Goal: Task Accomplishment & Management: Manage account settings

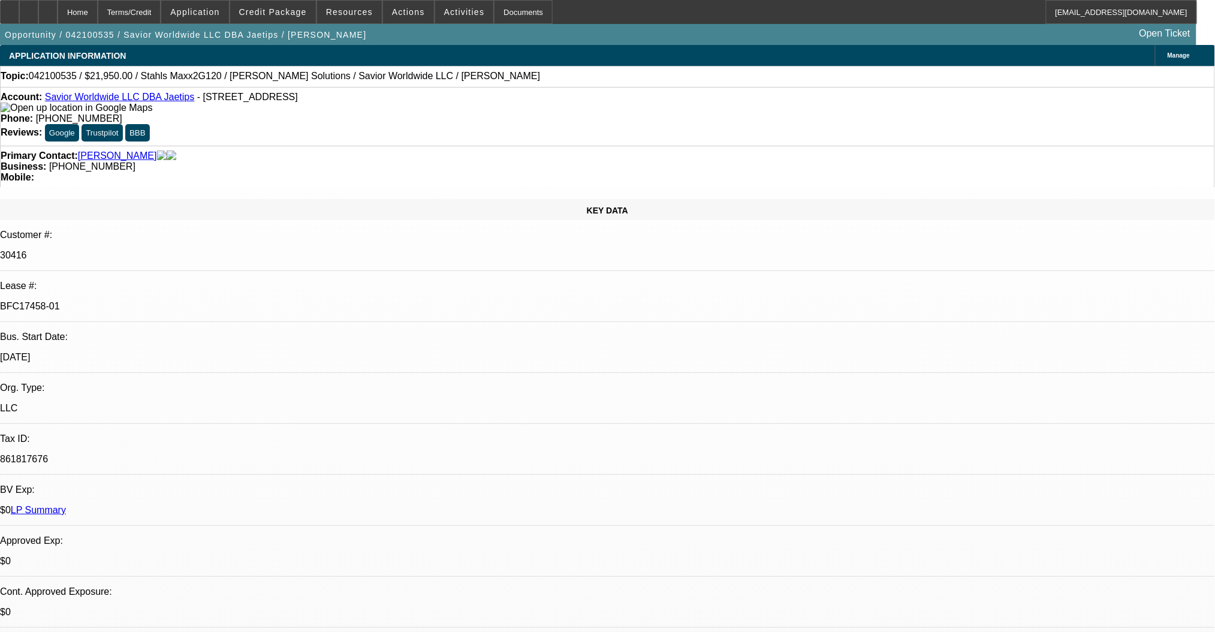
select select "0"
select select "2"
select select "0.1"
select select "4"
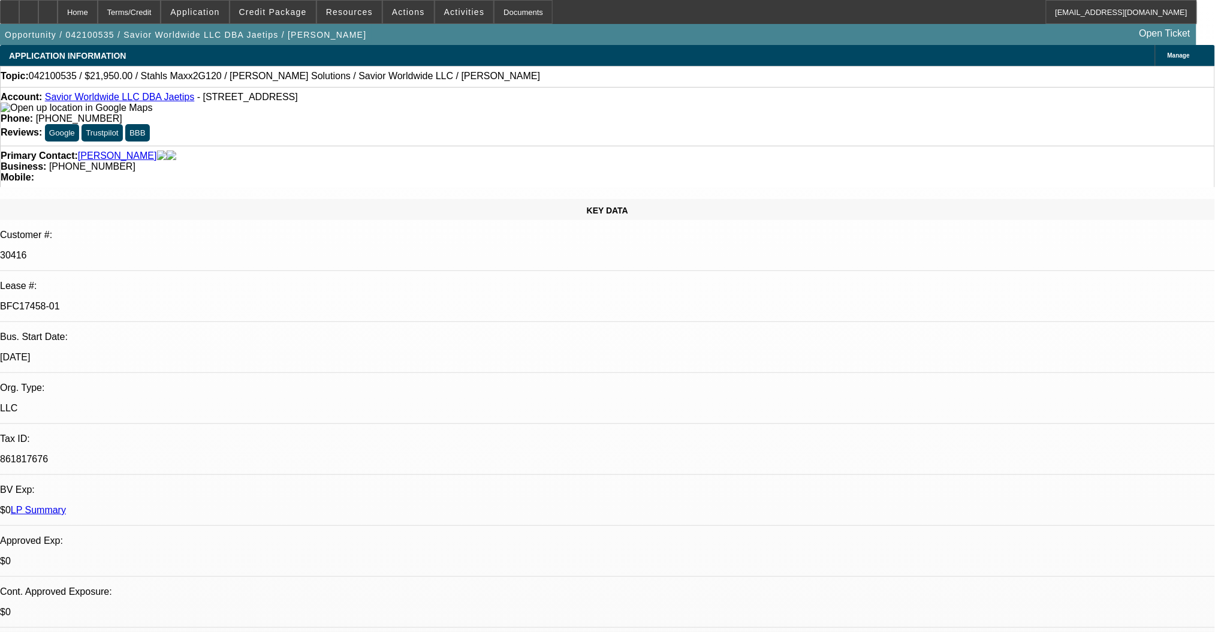
select select "0"
select select "2"
select select "0.1"
select select "4"
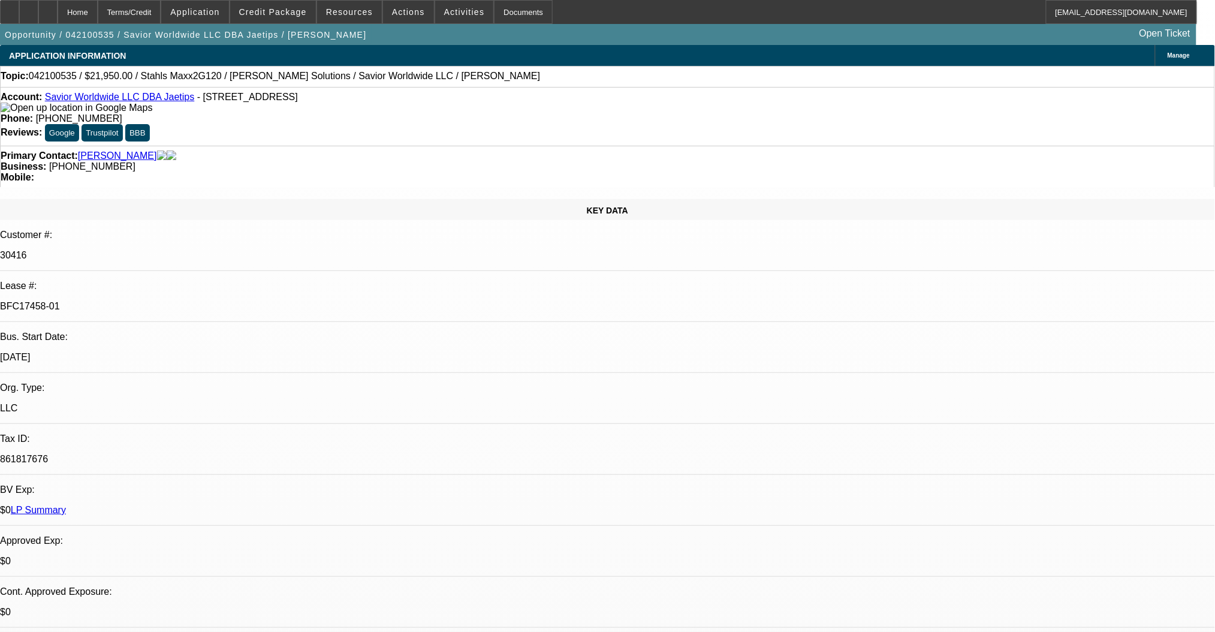
select select "0"
select select "2"
select select "0.1"
select select "4"
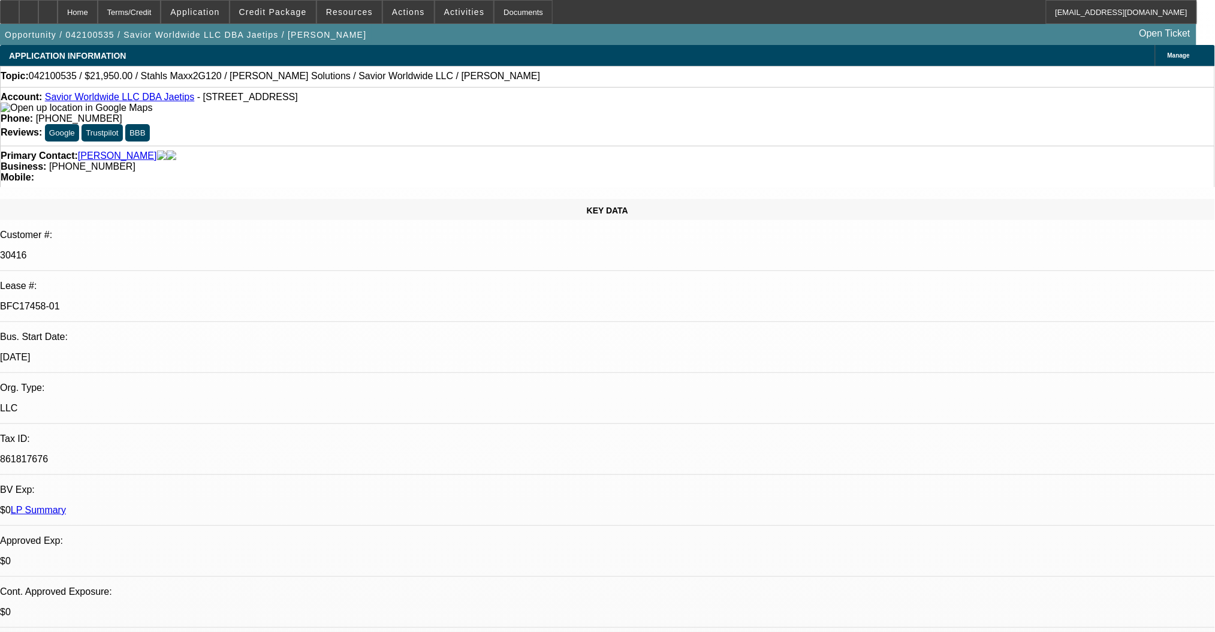
select select "0"
select select "2"
select select "0.1"
select select "4"
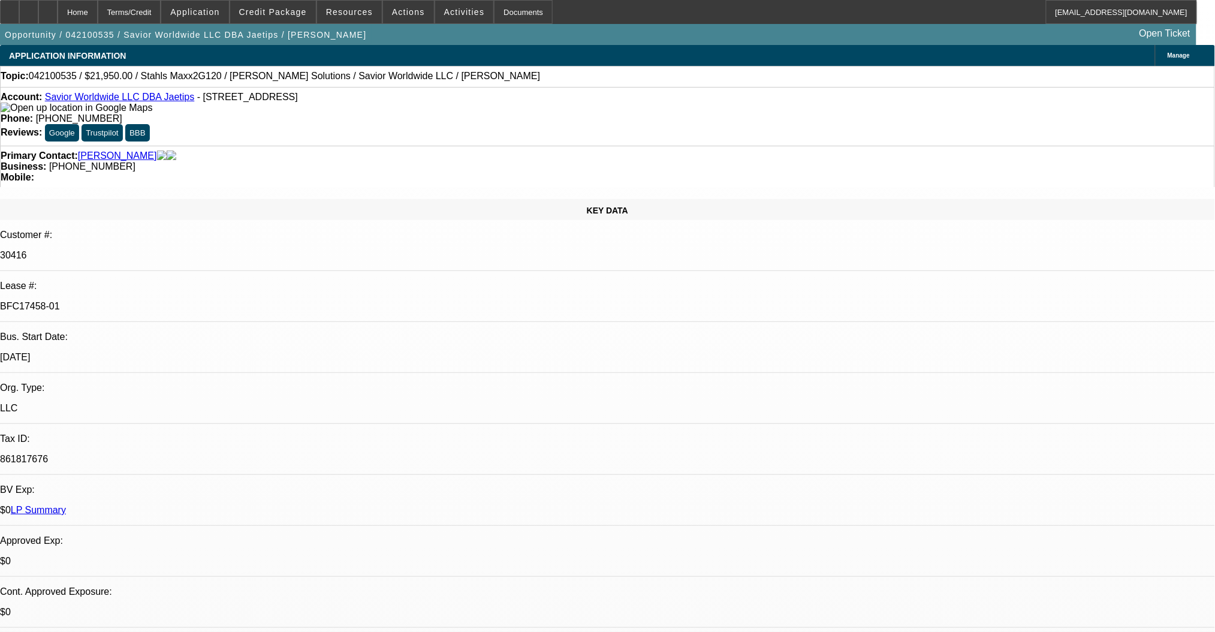
click at [106, 100] on link "Savior Worldwide LLC DBA Jaetips" at bounding box center [120, 97] width 150 height 10
